Goal: Task Accomplishment & Management: Use online tool/utility

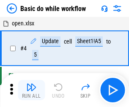
click at [31, 90] on img "button" at bounding box center [31, 87] width 10 height 10
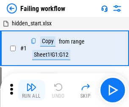
click at [31, 90] on img "button" at bounding box center [31, 87] width 10 height 10
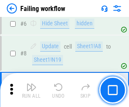
scroll to position [179, 0]
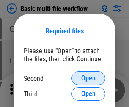
click at [88, 78] on span "Open" at bounding box center [88, 78] width 14 height 7
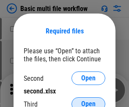
click at [88, 100] on span "Open" at bounding box center [88, 103] width 14 height 7
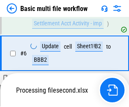
scroll to position [233, 0]
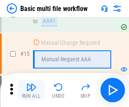
click at [31, 90] on img "button" at bounding box center [31, 87] width 10 height 10
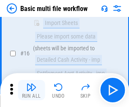
click at [31, 90] on img "button" at bounding box center [31, 87] width 10 height 10
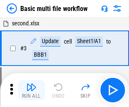
click at [31, 90] on img "button" at bounding box center [31, 87] width 10 height 10
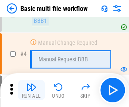
click at [31, 90] on img "button" at bounding box center [31, 87] width 10 height 10
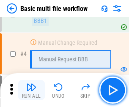
click at [31, 90] on img "button" at bounding box center [31, 87] width 10 height 10
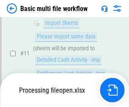
scroll to position [402, 0]
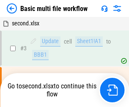
scroll to position [34, 0]
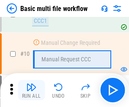
click at [31, 90] on img "button" at bounding box center [31, 87] width 10 height 10
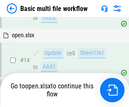
scroll to position [502, 0]
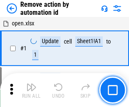
scroll to position [31, 0]
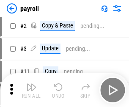
click at [31, 90] on img "button" at bounding box center [31, 87] width 10 height 10
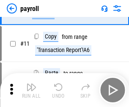
scroll to position [61, 0]
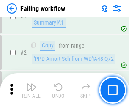
scroll to position [136, 0]
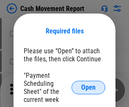
click at [88, 87] on span "Open" at bounding box center [88, 87] width 14 height 7
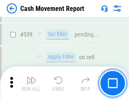
scroll to position [3747, 0]
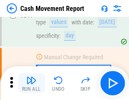
click at [31, 84] on img "button" at bounding box center [31, 81] width 10 height 10
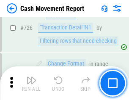
scroll to position [4405, 0]
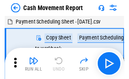
scroll to position [15, 0]
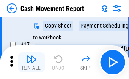
click at [31, 62] on img "button" at bounding box center [31, 59] width 10 height 10
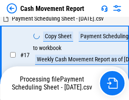
scroll to position [176, 0]
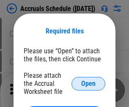
click at [88, 83] on span "Open" at bounding box center [88, 83] width 14 height 7
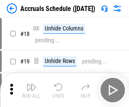
click at [31, 90] on img "button" at bounding box center [31, 87] width 10 height 10
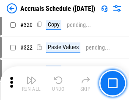
scroll to position [1570, 0]
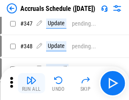
click at [31, 84] on img "button" at bounding box center [31, 81] width 10 height 10
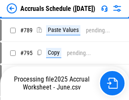
scroll to position [3546, 0]
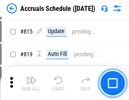
click at [31, 84] on img "button" at bounding box center [31, 81] width 10 height 10
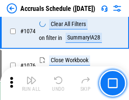
scroll to position [5057, 0]
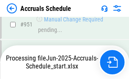
scroll to position [4552, 0]
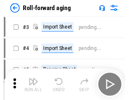
scroll to position [1, 0]
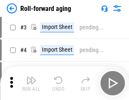
click at [31, 84] on img "button" at bounding box center [31, 81] width 10 height 10
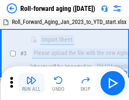
click at [31, 84] on img "button" at bounding box center [31, 81] width 10 height 10
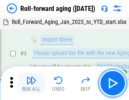
scroll to position [54, 0]
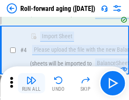
click at [31, 84] on img "button" at bounding box center [31, 81] width 10 height 10
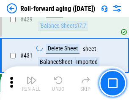
scroll to position [2928, 0]
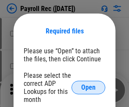
click at [88, 87] on span "Open" at bounding box center [88, 87] width 14 height 7
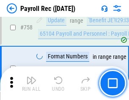
scroll to position [5070, 0]
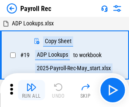
click at [31, 90] on img "button" at bounding box center [31, 87] width 10 height 10
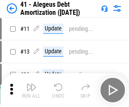
click at [31, 90] on img "button" at bounding box center [31, 87] width 10 height 10
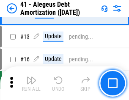
scroll to position [104, 0]
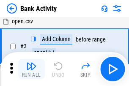
click at [31, 69] on img "button" at bounding box center [31, 66] width 10 height 10
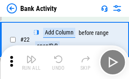
scroll to position [226, 0]
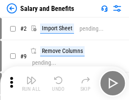
click at [31, 84] on img "button" at bounding box center [31, 81] width 10 height 10
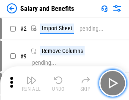
scroll to position [11, 0]
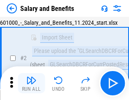
click at [31, 84] on img "button" at bounding box center [31, 81] width 10 height 10
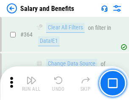
scroll to position [3976, 0]
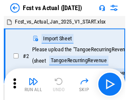
scroll to position [11, 0]
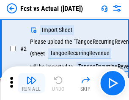
click at [31, 84] on img "button" at bounding box center [31, 81] width 10 height 10
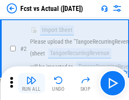
click at [31, 84] on img "button" at bounding box center [31, 81] width 10 height 10
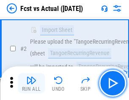
scroll to position [79, 0]
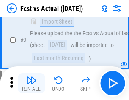
click at [31, 84] on img "button" at bounding box center [31, 81] width 10 height 10
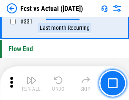
scroll to position [4041, 0]
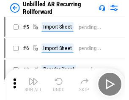
scroll to position [18, 0]
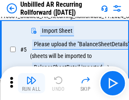
click at [31, 84] on img "button" at bounding box center [31, 81] width 10 height 10
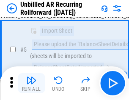
click at [31, 84] on img "button" at bounding box center [31, 81] width 10 height 10
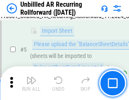
scroll to position [79, 0]
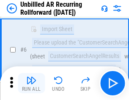
click at [31, 84] on img "button" at bounding box center [31, 81] width 10 height 10
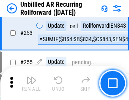
scroll to position [2868, 0]
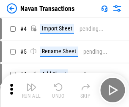
click at [31, 84] on img "button" at bounding box center [31, 87] width 10 height 10
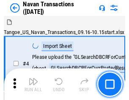
scroll to position [14, 0]
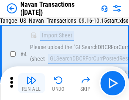
click at [31, 84] on img "button" at bounding box center [31, 81] width 10 height 10
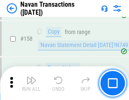
scroll to position [2737, 0]
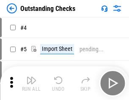
click at [31, 84] on img "button" at bounding box center [31, 81] width 10 height 10
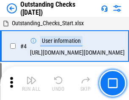
scroll to position [35, 0]
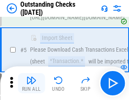
click at [31, 84] on img "button" at bounding box center [31, 81] width 10 height 10
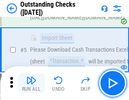
scroll to position [88, 0]
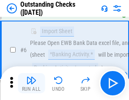
click at [31, 84] on img "button" at bounding box center [31, 81] width 10 height 10
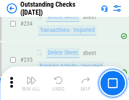
scroll to position [2564, 0]
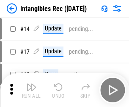
click at [31, 90] on img "button" at bounding box center [31, 87] width 10 height 10
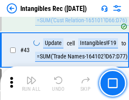
scroll to position [329, 0]
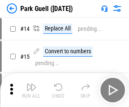
click at [31, 84] on img "button" at bounding box center [31, 87] width 10 height 10
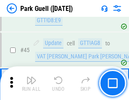
scroll to position [1056, 0]
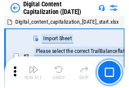
scroll to position [24, 0]
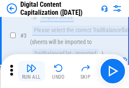
click at [31, 71] on img "button" at bounding box center [31, 68] width 10 height 10
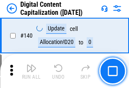
scroll to position [895, 0]
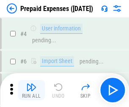
click at [31, 84] on img "button" at bounding box center [31, 87] width 10 height 10
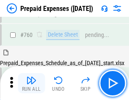
scroll to position [2340, 0]
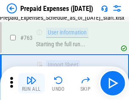
click at [31, 84] on img "button" at bounding box center [31, 81] width 10 height 10
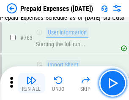
scroll to position [2390, 0]
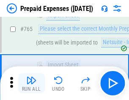
click at [31, 84] on img "button" at bounding box center [31, 81] width 10 height 10
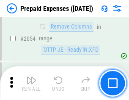
scroll to position [8825, 0]
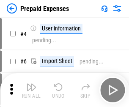
click at [31, 90] on img "button" at bounding box center [31, 87] width 10 height 10
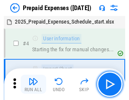
scroll to position [37, 0]
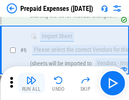
click at [31, 84] on img "button" at bounding box center [31, 81] width 10 height 10
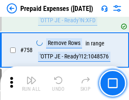
scroll to position [3008, 0]
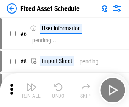
click at [31, 90] on img "button" at bounding box center [31, 87] width 10 height 10
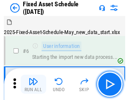
scroll to position [46, 0]
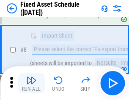
click at [31, 84] on img "button" at bounding box center [31, 81] width 10 height 10
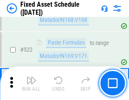
scroll to position [2934, 0]
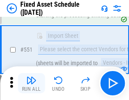
click at [31, 84] on img "button" at bounding box center [31, 81] width 10 height 10
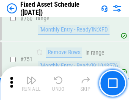
scroll to position [4116, 0]
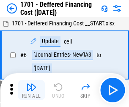
click at [31, 90] on img "button" at bounding box center [31, 87] width 10 height 10
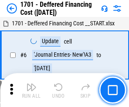
scroll to position [101, 0]
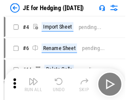
scroll to position [1, 0]
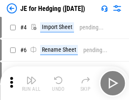
click at [31, 84] on img "button" at bounding box center [31, 81] width 10 height 10
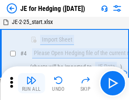
click at [31, 84] on img "button" at bounding box center [31, 81] width 10 height 10
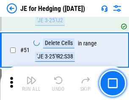
scroll to position [547, 0]
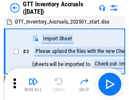
scroll to position [1, 0]
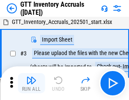
click at [31, 84] on img "button" at bounding box center [31, 81] width 10 height 10
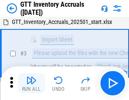
click at [31, 84] on img "button" at bounding box center [31, 81] width 10 height 10
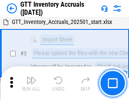
scroll to position [54, 0]
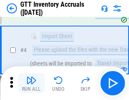
click at [31, 84] on img "button" at bounding box center [31, 81] width 10 height 10
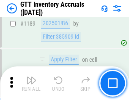
scroll to position [6894, 0]
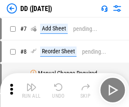
click at [31, 90] on img "button" at bounding box center [31, 87] width 10 height 10
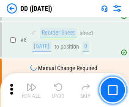
scroll to position [81, 0]
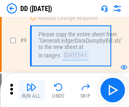
click at [31, 90] on img "button" at bounding box center [31, 87] width 10 height 10
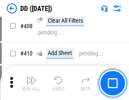
scroll to position [3777, 0]
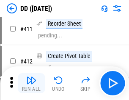
click at [31, 84] on img "button" at bounding box center [31, 81] width 10 height 10
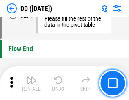
scroll to position [4041, 0]
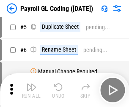
click at [31, 90] on img "button" at bounding box center [31, 87] width 10 height 10
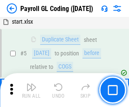
scroll to position [101, 0]
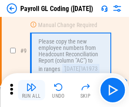
click at [31, 90] on img "button" at bounding box center [31, 87] width 10 height 10
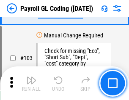
scroll to position [1981, 0]
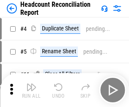
click at [31, 90] on img "button" at bounding box center [31, 87] width 10 height 10
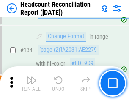
scroll to position [1015, 0]
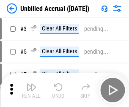
click at [31, 90] on img "button" at bounding box center [31, 87] width 10 height 10
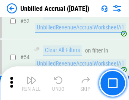
scroll to position [881, 0]
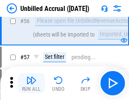
click at [31, 84] on img "button" at bounding box center [31, 81] width 10 height 10
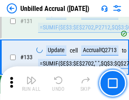
scroll to position [2515, 0]
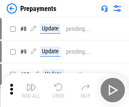
click at [31, 90] on img "button" at bounding box center [31, 87] width 10 height 10
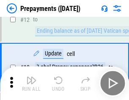
scroll to position [53, 0]
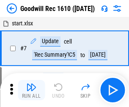
click at [31, 90] on img "button" at bounding box center [31, 87] width 10 height 10
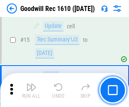
scroll to position [144, 0]
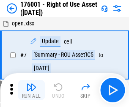
click at [31, 90] on img "button" at bounding box center [31, 87] width 10 height 10
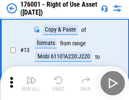
scroll to position [54, 0]
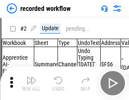
click at [31, 84] on img "button" at bounding box center [31, 81] width 10 height 10
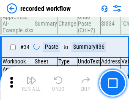
scroll to position [2639, 0]
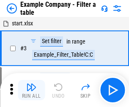
click at [31, 90] on img "button" at bounding box center [31, 87] width 10 height 10
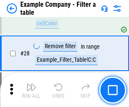
scroll to position [773, 0]
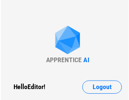
scroll to position [13, 0]
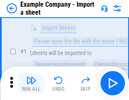
click at [31, 84] on img "button" at bounding box center [31, 81] width 10 height 10
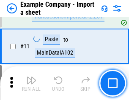
scroll to position [187, 0]
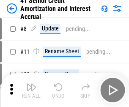
click at [31, 84] on img "button" at bounding box center [31, 87] width 10 height 10
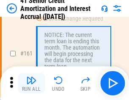
click at [31, 84] on img "button" at bounding box center [31, 81] width 10 height 10
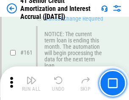
scroll to position [903, 0]
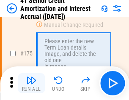
click at [31, 84] on img "button" at bounding box center [31, 81] width 10 height 10
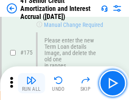
scroll to position [989, 0]
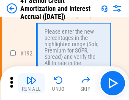
click at [31, 84] on img "button" at bounding box center [31, 81] width 10 height 10
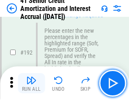
scroll to position [1077, 0]
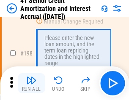
click at [31, 84] on img "button" at bounding box center [31, 81] width 10 height 10
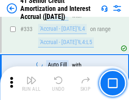
scroll to position [2157, 0]
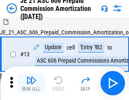
click at [31, 84] on img "button" at bounding box center [31, 81] width 10 height 10
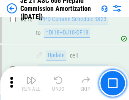
scroll to position [1576, 0]
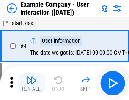
click at [31, 84] on img "button" at bounding box center [31, 81] width 10 height 10
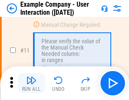
click at [31, 84] on img "button" at bounding box center [31, 81] width 10 height 10
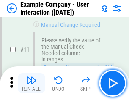
scroll to position [183, 0]
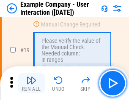
click at [31, 84] on img "button" at bounding box center [31, 81] width 10 height 10
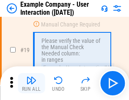
click at [31, 84] on img "button" at bounding box center [31, 81] width 10 height 10
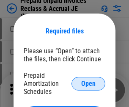
click at [88, 83] on span "Open" at bounding box center [88, 83] width 14 height 7
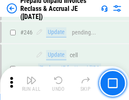
scroll to position [1140, 0]
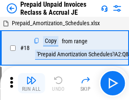
click at [31, 84] on img "button" at bounding box center [31, 81] width 10 height 10
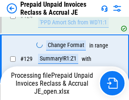
scroll to position [612, 0]
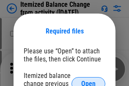
click at [88, 80] on span "Open" at bounding box center [88, 83] width 14 height 7
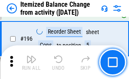
scroll to position [1625, 0]
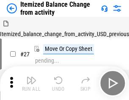
scroll to position [13, 0]
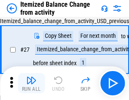
click at [31, 84] on img "button" at bounding box center [31, 81] width 10 height 10
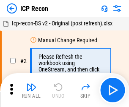
scroll to position [4, 0]
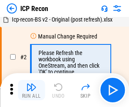
click at [31, 90] on img "button" at bounding box center [31, 87] width 10 height 10
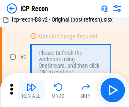
click at [31, 90] on img "button" at bounding box center [31, 87] width 10 height 10
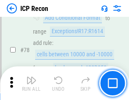
scroll to position [827, 0]
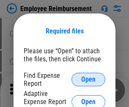
click at [88, 79] on span "Open" at bounding box center [88, 79] width 14 height 7
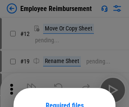
scroll to position [74, 0]
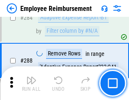
scroll to position [2295, 0]
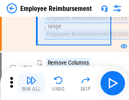
click at [31, 84] on img "button" at bounding box center [31, 81] width 10 height 10
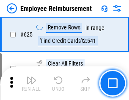
scroll to position [5055, 0]
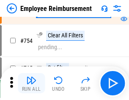
click at [31, 84] on img "button" at bounding box center [31, 81] width 10 height 10
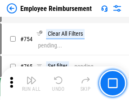
scroll to position [5923, 0]
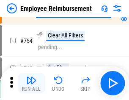
click at [31, 84] on img "button" at bounding box center [31, 81] width 10 height 10
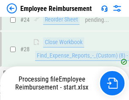
scroll to position [395, 0]
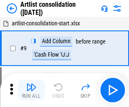
click at [31, 90] on img "button" at bounding box center [31, 87] width 10 height 10
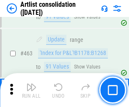
scroll to position [3697, 0]
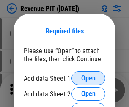
click at [88, 78] on span "Open" at bounding box center [88, 78] width 14 height 7
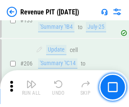
scroll to position [858, 0]
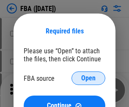
click at [88, 78] on span "Open" at bounding box center [88, 78] width 14 height 7
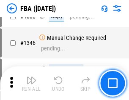
scroll to position [8931, 0]
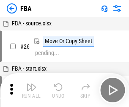
scroll to position [8, 0]
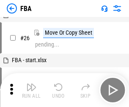
click at [31, 90] on img "button" at bounding box center [31, 87] width 10 height 10
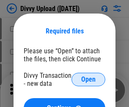
click at [88, 79] on span "Open" at bounding box center [88, 79] width 14 height 7
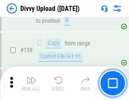
scroll to position [874, 0]
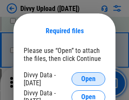
click at [88, 79] on span "Open" at bounding box center [88, 79] width 14 height 7
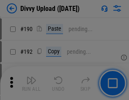
scroll to position [1066, 0]
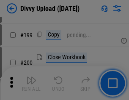
scroll to position [1228, 0]
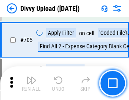
scroll to position [5775, 0]
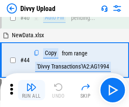
click at [31, 90] on img "button" at bounding box center [31, 87] width 10 height 10
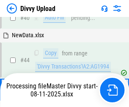
scroll to position [93, 0]
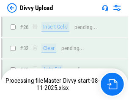
scroll to position [874, 0]
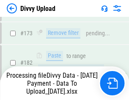
scroll to position [952, 0]
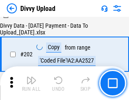
scroll to position [1366, 0]
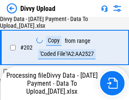
scroll to position [1366, 0]
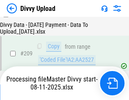
scroll to position [1552, 0]
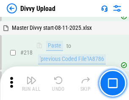
scroll to position [1876, 0]
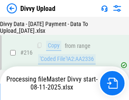
scroll to position [1738, 0]
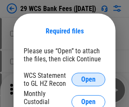
click at [88, 79] on span "Open" at bounding box center [88, 79] width 14 height 7
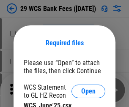
scroll to position [12, 0]
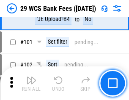
scroll to position [823, 0]
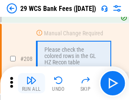
click at [31, 84] on img "button" at bounding box center [31, 81] width 10 height 10
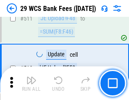
scroll to position [4248, 0]
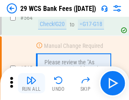
click at [31, 84] on img "button" at bounding box center [31, 81] width 10 height 10
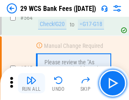
scroll to position [4566, 0]
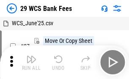
scroll to position [15, 0]
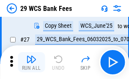
click at [31, 62] on img "button" at bounding box center [31, 59] width 10 height 10
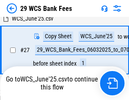
scroll to position [168, 0]
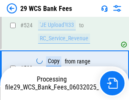
scroll to position [4507, 0]
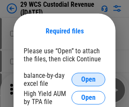
click at [88, 79] on span "Open" at bounding box center [88, 79] width 14 height 7
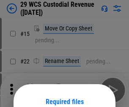
scroll to position [70, 0]
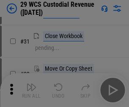
scroll to position [181, 0]
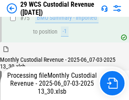
scroll to position [882, 0]
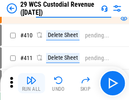
click at [31, 84] on img "button" at bounding box center [31, 81] width 10 height 10
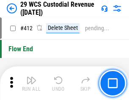
scroll to position [4032, 0]
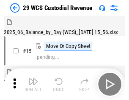
scroll to position [20, 0]
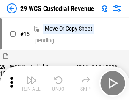
click at [31, 84] on img "button" at bounding box center [31, 81] width 10 height 10
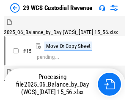
scroll to position [20, 0]
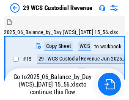
scroll to position [16, 0]
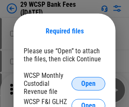
click at [88, 83] on span "Open" at bounding box center [88, 83] width 14 height 7
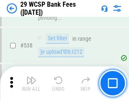
scroll to position [3244, 0]
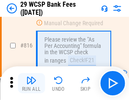
click at [31, 84] on img "button" at bounding box center [31, 81] width 10 height 10
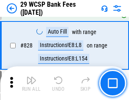
scroll to position [5357, 0]
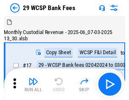
scroll to position [20, 0]
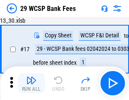
click at [31, 84] on img "button" at bounding box center [31, 81] width 10 height 10
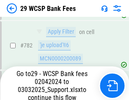
scroll to position [4990, 0]
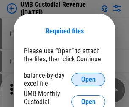
click at [88, 79] on span "Open" at bounding box center [88, 79] width 14 height 7
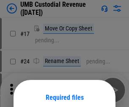
scroll to position [66, 0]
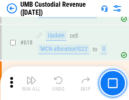
scroll to position [4349, 0]
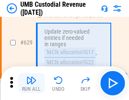
click at [31, 84] on img "button" at bounding box center [31, 81] width 10 height 10
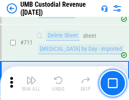
scroll to position [5139, 0]
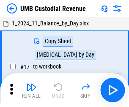
scroll to position [6, 0]
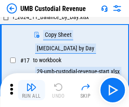
click at [31, 90] on img "button" at bounding box center [31, 87] width 10 height 10
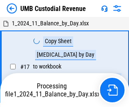
scroll to position [6, 0]
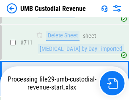
scroll to position [5120, 0]
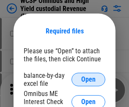
click at [88, 79] on span "Open" at bounding box center [88, 79] width 14 height 7
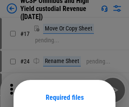
scroll to position [66, 0]
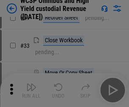
scroll to position [193, 0]
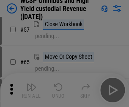
scroll to position [368, 0]
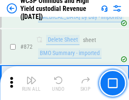
scroll to position [7145, 0]
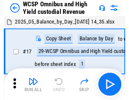
scroll to position [5, 0]
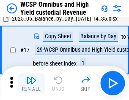
click at [31, 84] on img "button" at bounding box center [31, 81] width 10 height 10
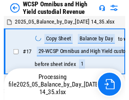
scroll to position [5, 0]
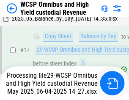
scroll to position [176, 0]
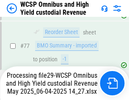
scroll to position [823, 0]
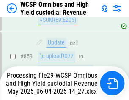
scroll to position [7090, 0]
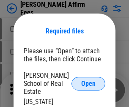
click at [88, 80] on span "Open" at bounding box center [88, 83] width 14 height 7
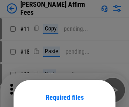
scroll to position [66, 0]
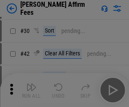
scroll to position [172, 0]
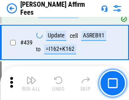
scroll to position [1942, 0]
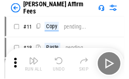
scroll to position [8, 0]
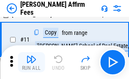
click at [31, 62] on img "button" at bounding box center [31, 59] width 10 height 10
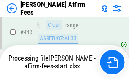
scroll to position [2214, 0]
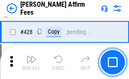
scroll to position [1688, 0]
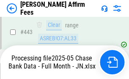
scroll to position [2214, 0]
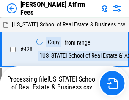
scroll to position [1826, 0]
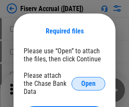
click at [88, 80] on span "Open" at bounding box center [88, 83] width 14 height 7
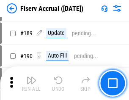
scroll to position [1772, 0]
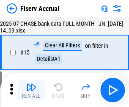
click at [31, 90] on img "button" at bounding box center [31, 87] width 10 height 10
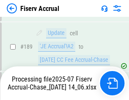
scroll to position [2220, 0]
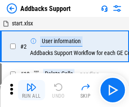
click at [31, 84] on img "button" at bounding box center [31, 87] width 10 height 10
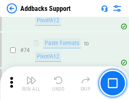
scroll to position [615, 0]
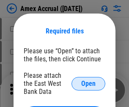
click at [88, 83] on span "Open" at bounding box center [88, 83] width 14 height 7
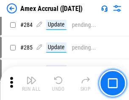
scroll to position [2312, 0]
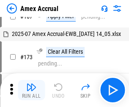
click at [31, 90] on img "button" at bounding box center [31, 87] width 10 height 10
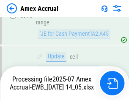
scroll to position [2569, 0]
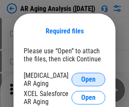
click at [88, 78] on span "Open" at bounding box center [88, 79] width 14 height 7
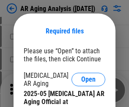
scroll to position [254, 0]
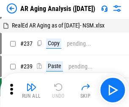
scroll to position [8, 0]
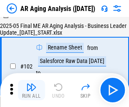
click at [31, 90] on img "button" at bounding box center [31, 87] width 10 height 10
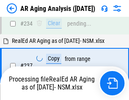
scroll to position [1309, 0]
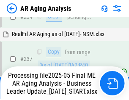
scroll to position [1299, 0]
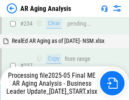
scroll to position [1299, 0]
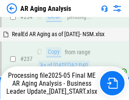
scroll to position [1299, 0]
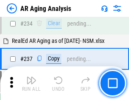
scroll to position [1299, 0]
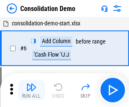
click at [31, 90] on img "button" at bounding box center [31, 87] width 10 height 10
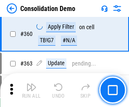
scroll to position [2830, 0]
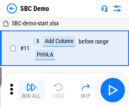
click at [31, 90] on img "button" at bounding box center [31, 87] width 10 height 10
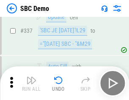
scroll to position [2221, 0]
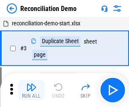
click at [31, 90] on img "button" at bounding box center [31, 87] width 10 height 10
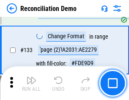
scroll to position [1003, 0]
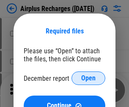
click at [88, 78] on span "Open" at bounding box center [88, 78] width 14 height 7
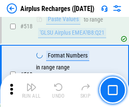
scroll to position [3633, 0]
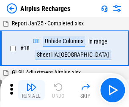
click at [31, 90] on img "button" at bounding box center [31, 87] width 10 height 10
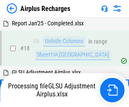
scroll to position [37, 0]
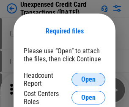
click at [88, 79] on span "Open" at bounding box center [88, 79] width 14 height 7
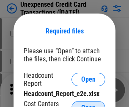
click at [88, 104] on span "Open" at bounding box center [88, 107] width 14 height 7
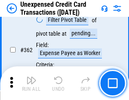
scroll to position [2171, 0]
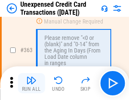
click at [31, 84] on img "button" at bounding box center [31, 81] width 10 height 10
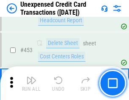
scroll to position [2879, 0]
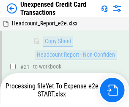
scroll to position [137, 0]
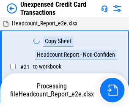
scroll to position [10, 0]
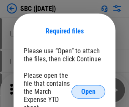
click at [88, 91] on span "Open" at bounding box center [88, 91] width 14 height 7
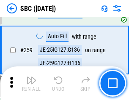
scroll to position [1650, 0]
